Goal: Find contact information: Obtain details needed to contact an individual or organization

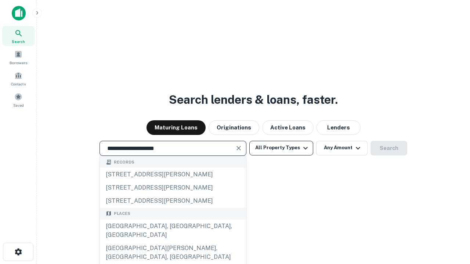
click at [173, 242] on div "Santa Monica, CA, USA" at bounding box center [173, 231] width 146 height 22
click at [281, 148] on button "All Property Types" at bounding box center [281, 148] width 64 height 15
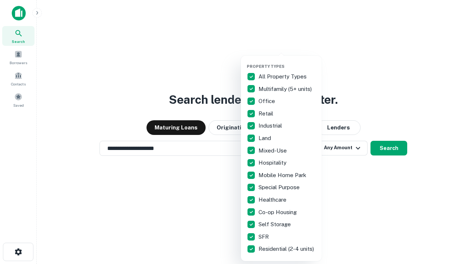
type input "**********"
click at [287, 62] on button "button" at bounding box center [287, 62] width 81 height 0
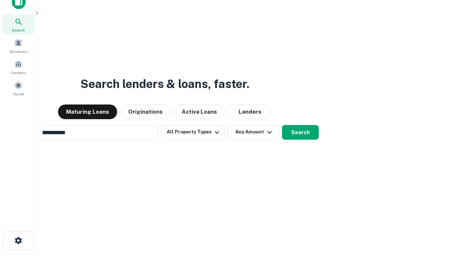
scroll to position [12, 0]
click at [228, 125] on button "Any Amount" at bounding box center [253, 132] width 51 height 15
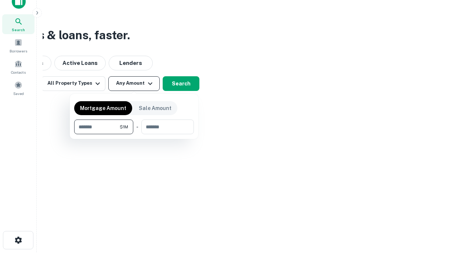
type input "*******"
click at [134, 134] on button "button" at bounding box center [134, 134] width 120 height 0
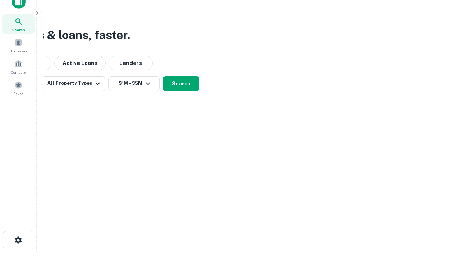
scroll to position [4, 136]
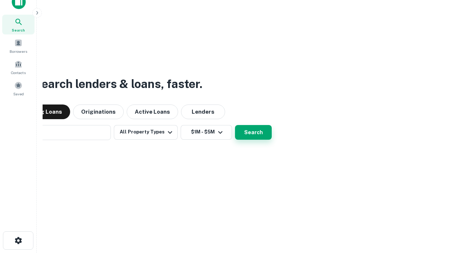
click at [235, 125] on button "Search" at bounding box center [253, 132] width 37 height 15
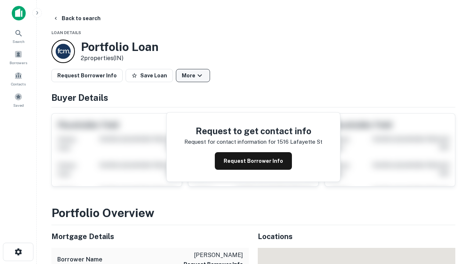
click at [193, 76] on button "More" at bounding box center [193, 75] width 34 height 13
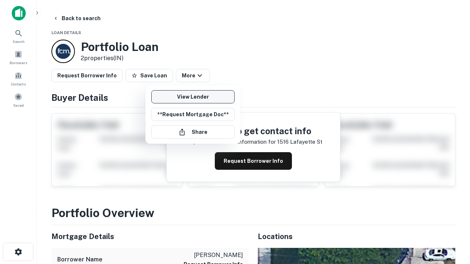
click at [193, 97] on link "View Lender" at bounding box center [192, 96] width 83 height 13
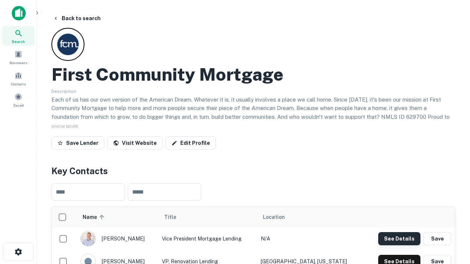
click at [399, 239] on button "See Details" at bounding box center [399, 238] width 42 height 13
